Goal: Task Accomplishment & Management: Manage account settings

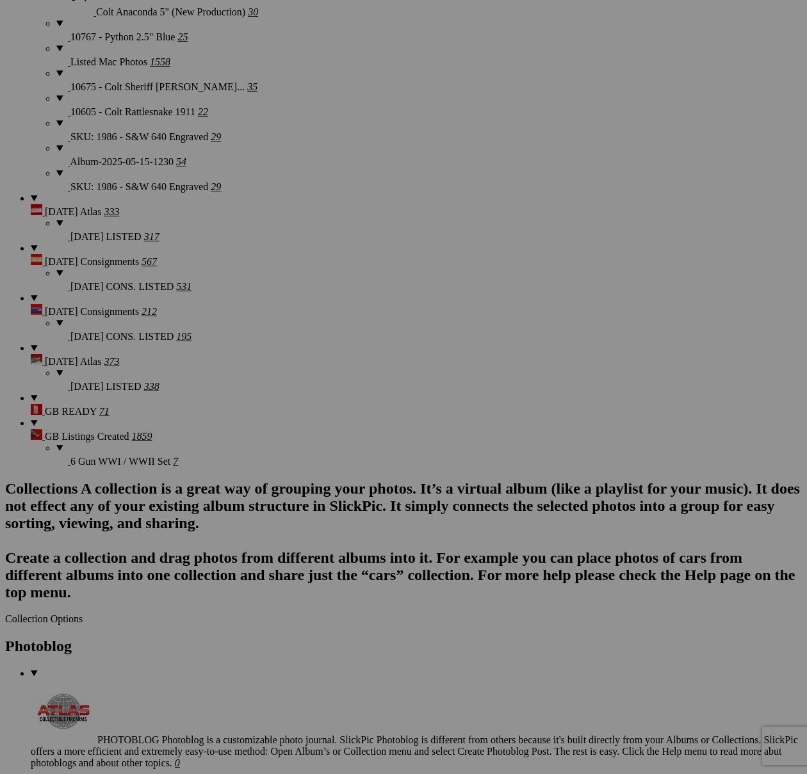
scroll to position [3026, 0]
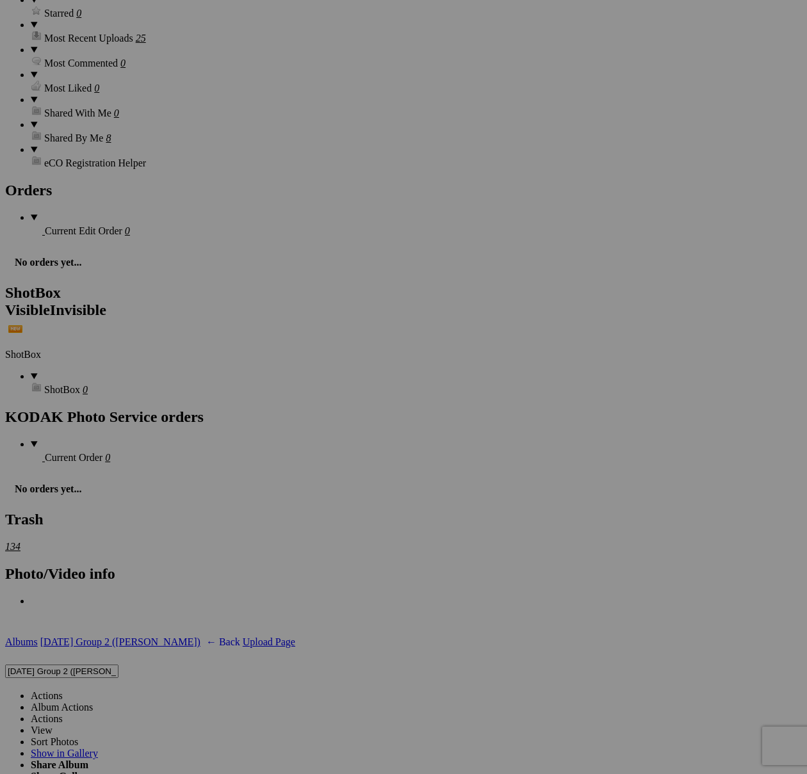
scroll to position [3908, 0]
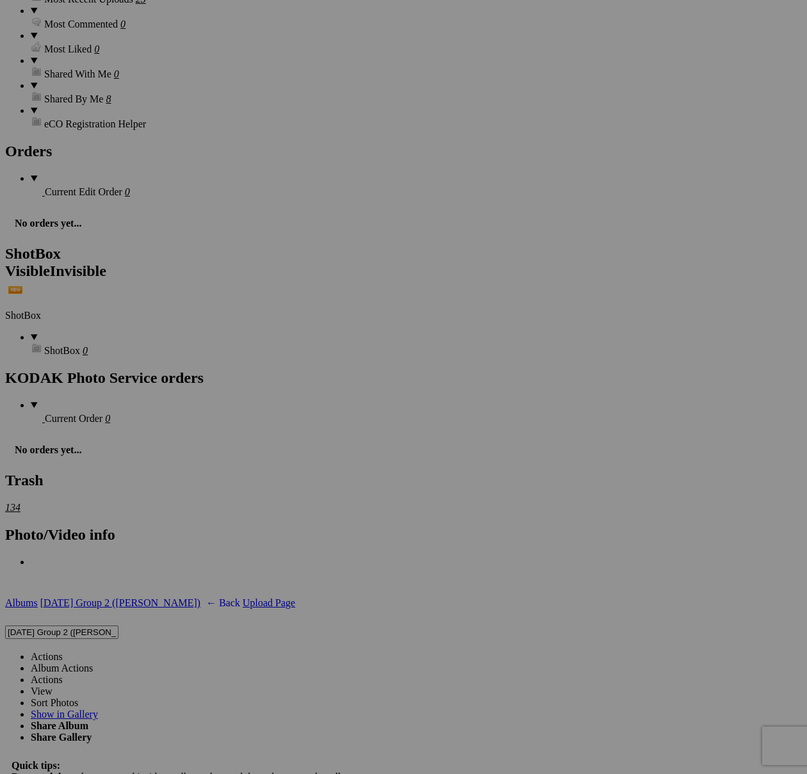
click at [63, 651] on link "Actions" at bounding box center [47, 656] width 32 height 11
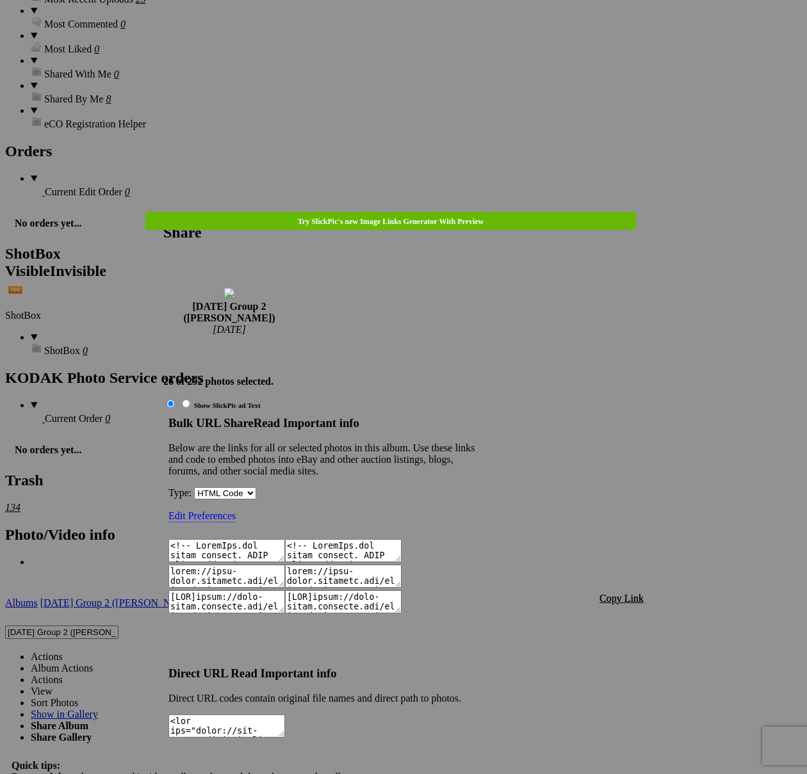
click at [634, 593] on span "Copy Link" at bounding box center [622, 598] width 44 height 11
click at [413, 33] on div at bounding box center [403, 387] width 807 height 774
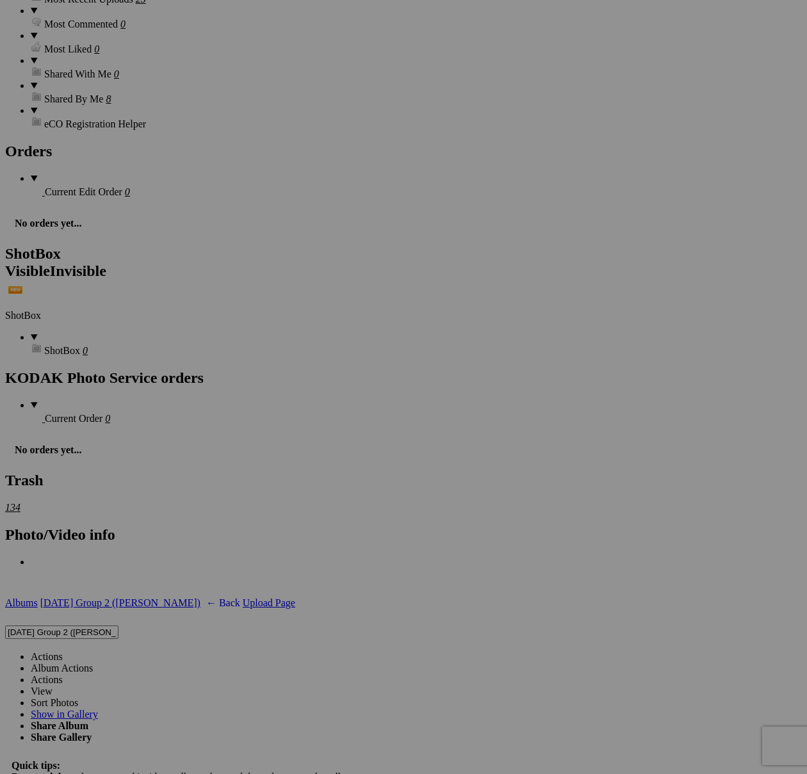
click at [63, 651] on link "Actions" at bounding box center [47, 656] width 32 height 11
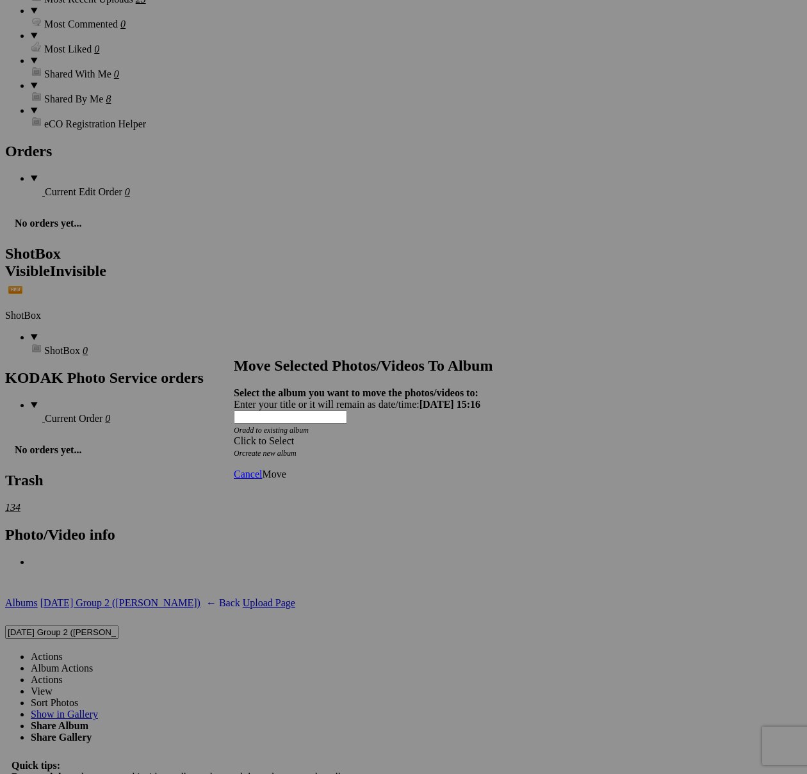
click at [481, 436] on div "Click to Select" at bounding box center [404, 442] width 340 height 12
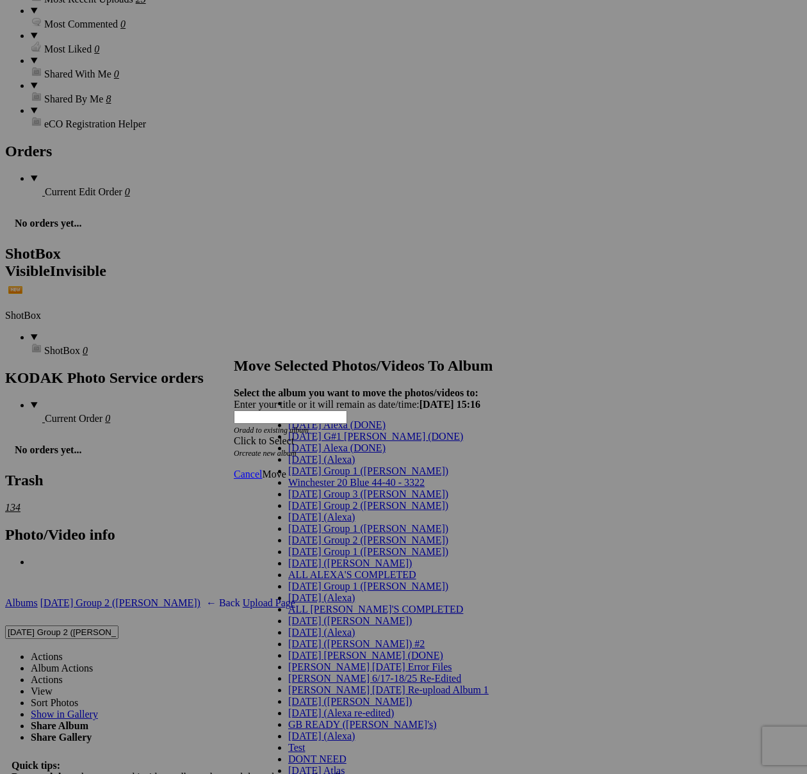
scroll to position [37, 0]
click at [320, 511] on span "[DATE] Group 2 ([PERSON_NAME])" at bounding box center [368, 505] width 160 height 11
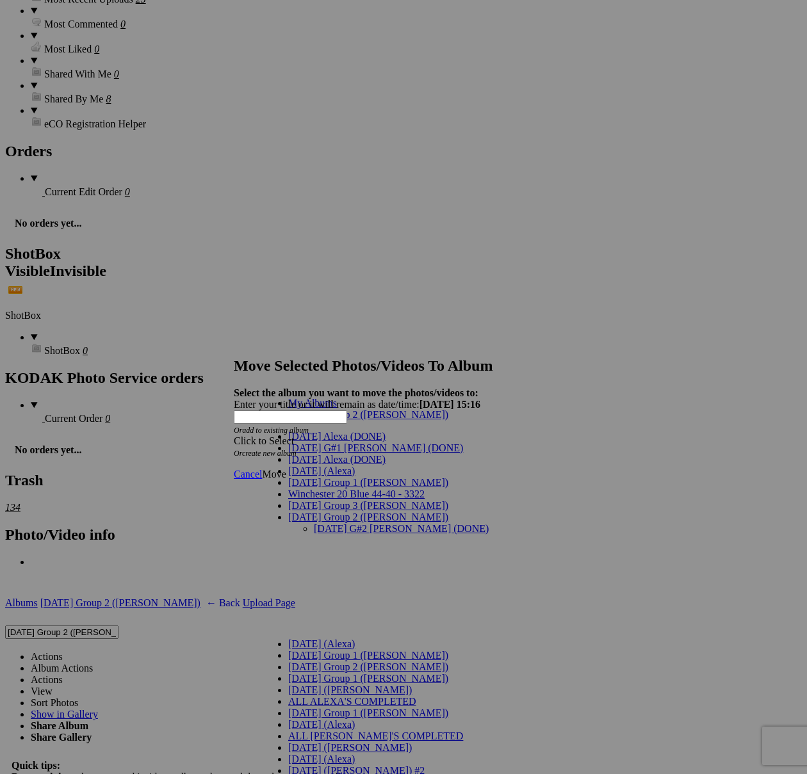
click at [334, 523] on link "[DATE] G#2 [PERSON_NAME] (DONE)" at bounding box center [401, 528] width 175 height 11
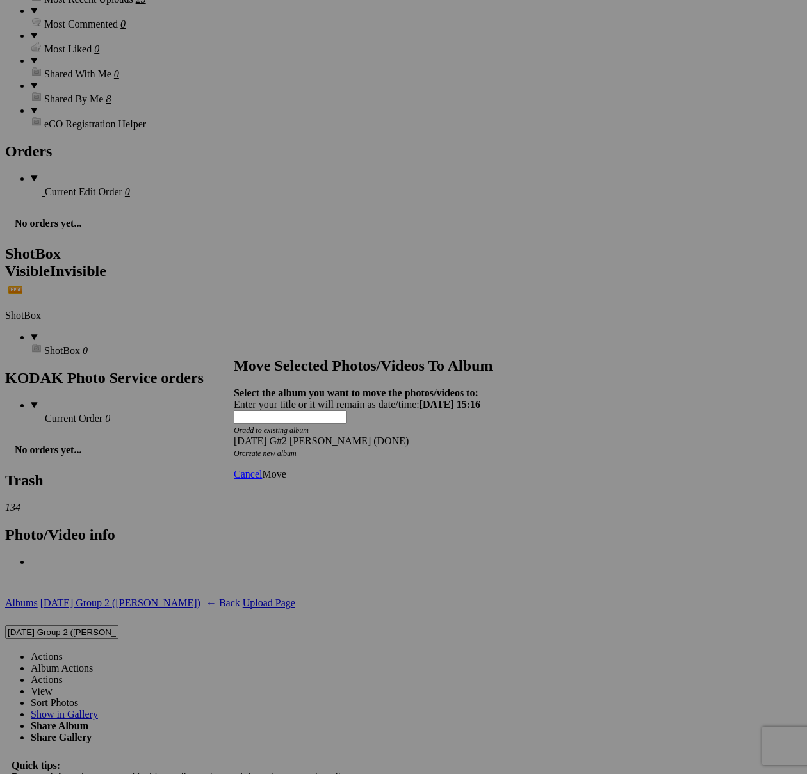
drag, startPoint x: 570, startPoint y: 449, endPoint x: 553, endPoint y: 448, distance: 16.7
click at [286, 469] on link "Move" at bounding box center [274, 474] width 24 height 11
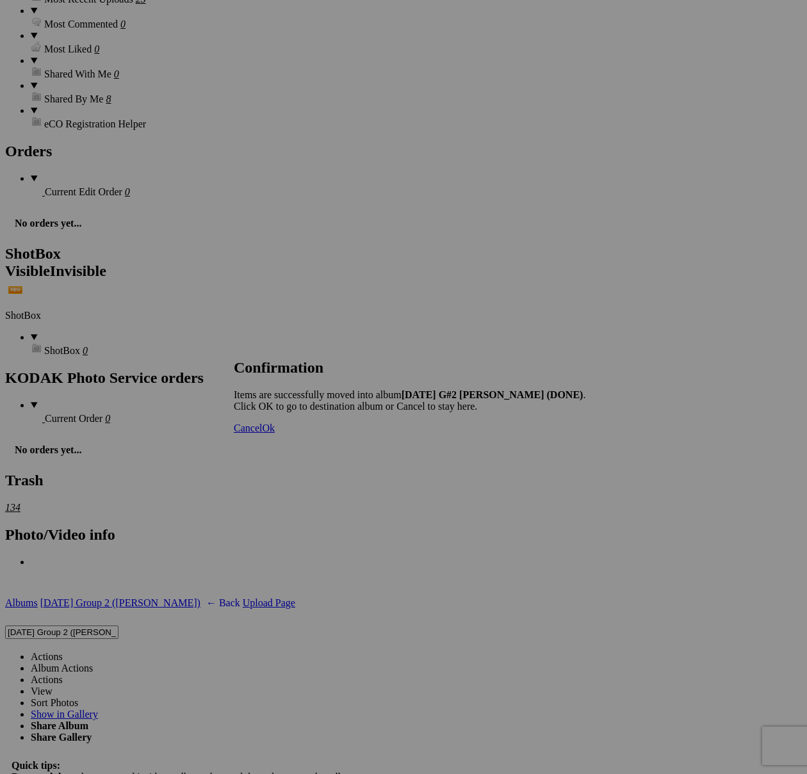
click at [262, 434] on span "Cancel" at bounding box center [248, 428] width 28 height 11
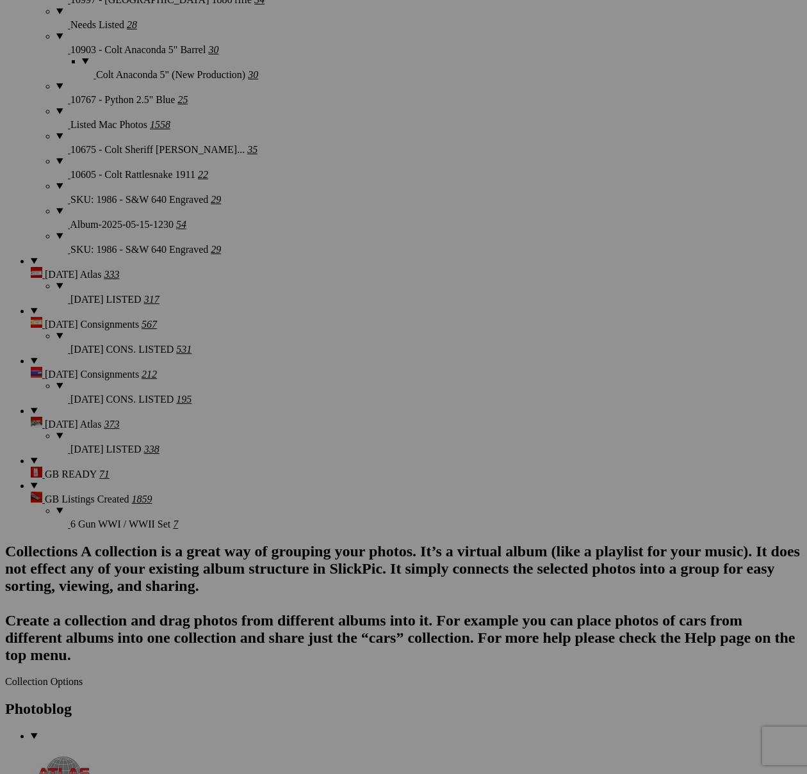
scroll to position [3112, 0]
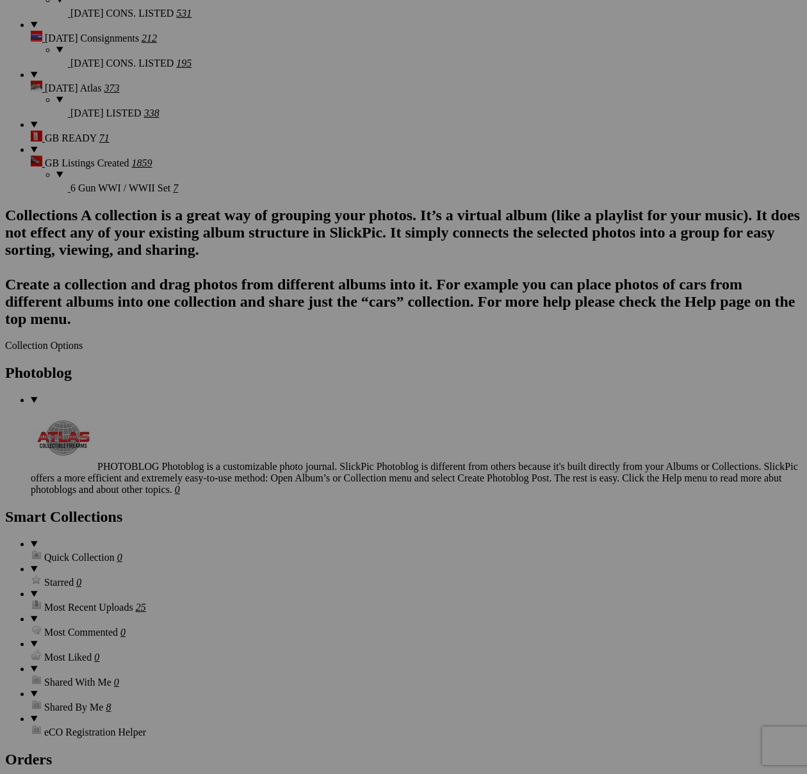
scroll to position [3902, 0]
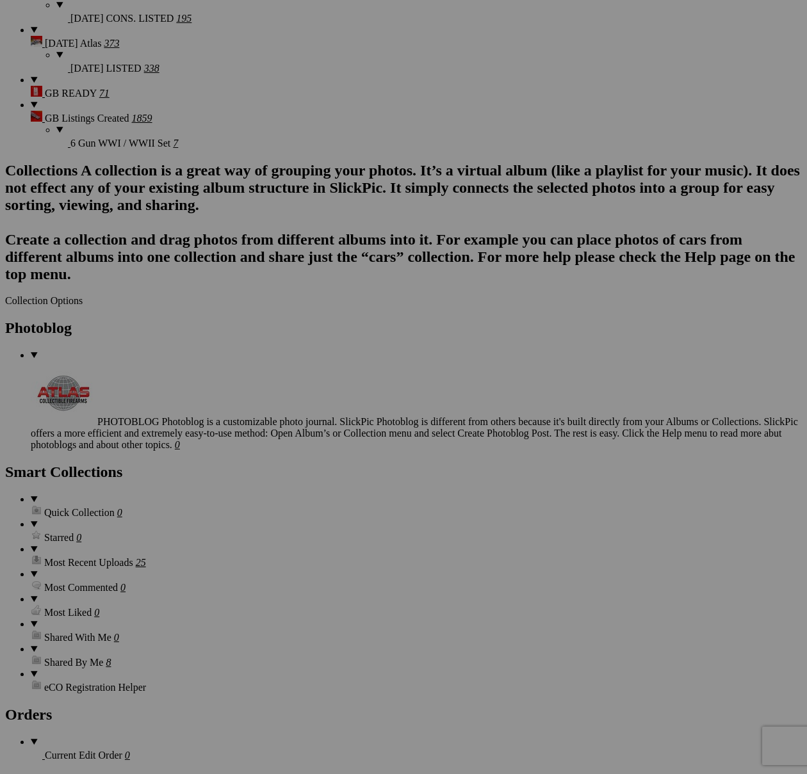
scroll to position [3334, 0]
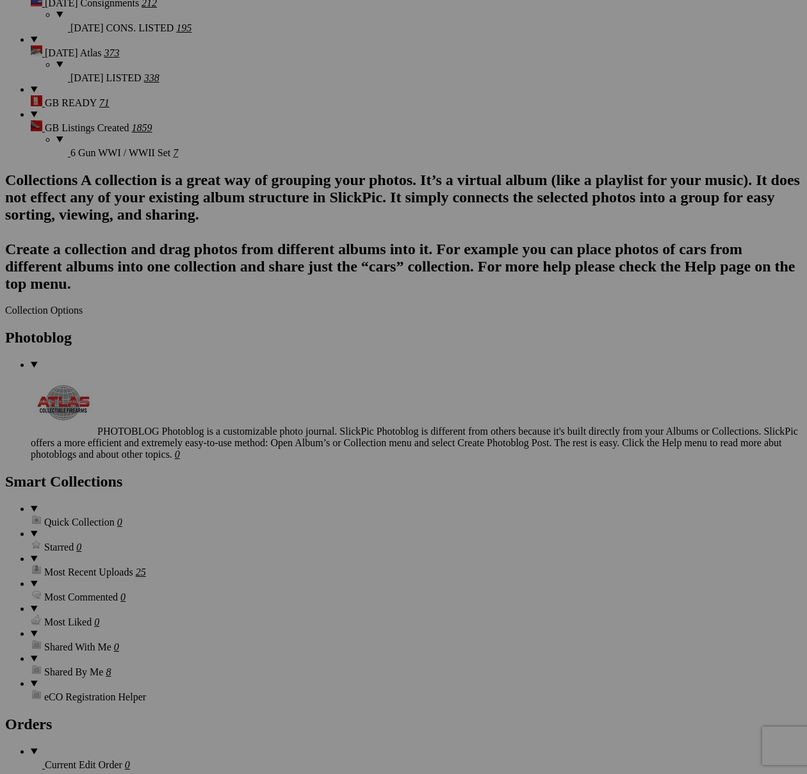
click at [318, 477] on span "Yes" at bounding box center [311, 482] width 15 height 11
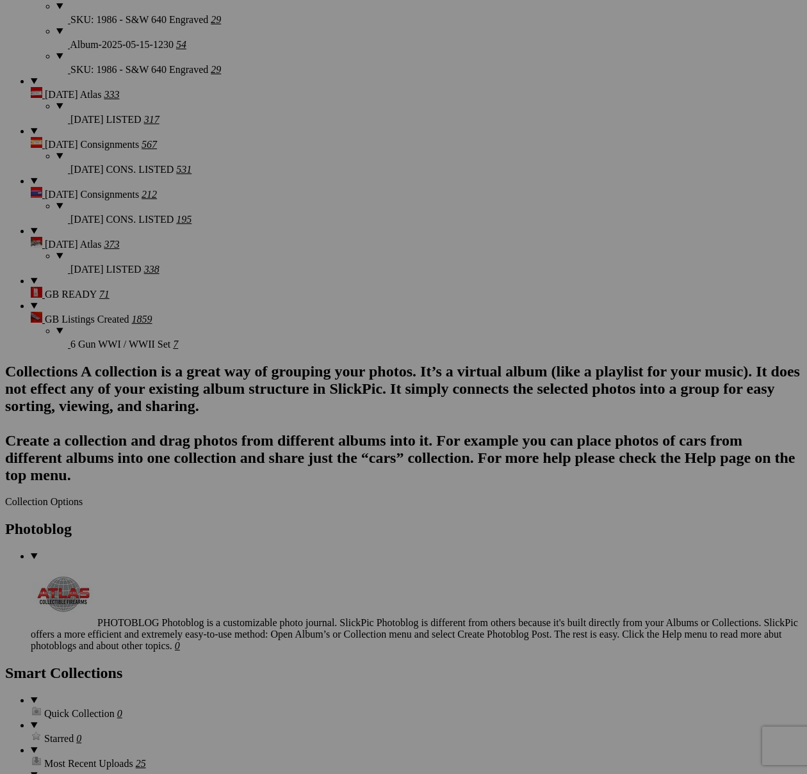
scroll to position [3145, 0]
